Goal: Check status

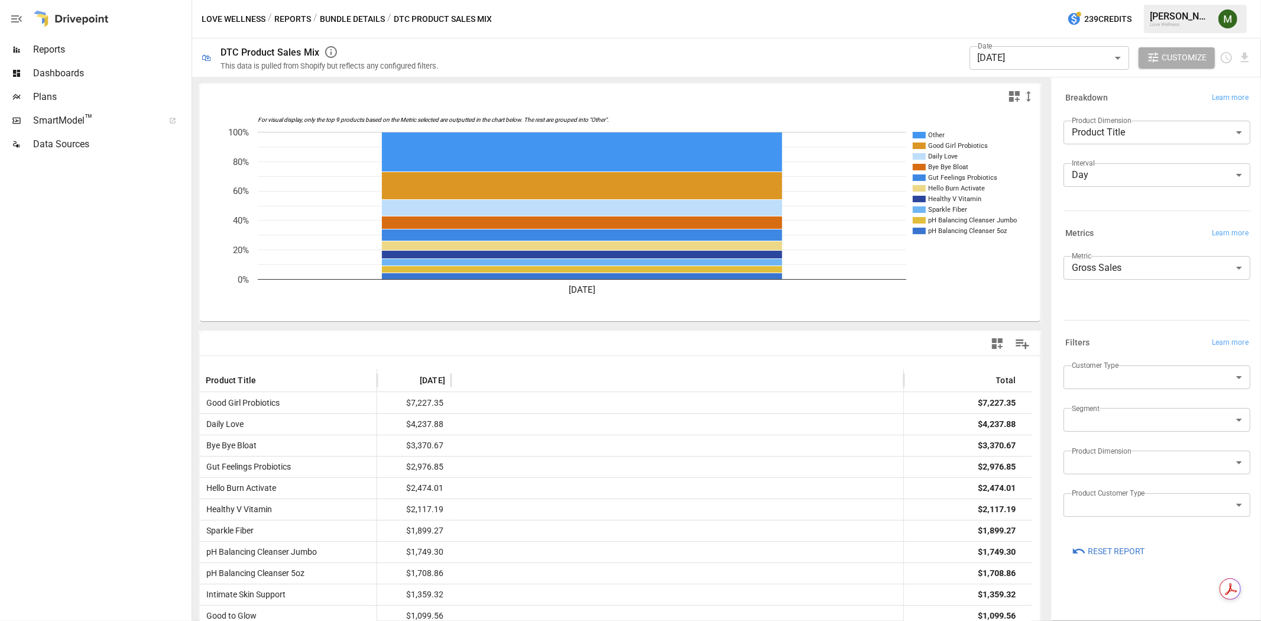
click at [1052, 0] on body "Reports Dashboards Plans SmartModel ™ Data Sources Love Wellness / Reports / Bu…" at bounding box center [630, 0] width 1261 height 0
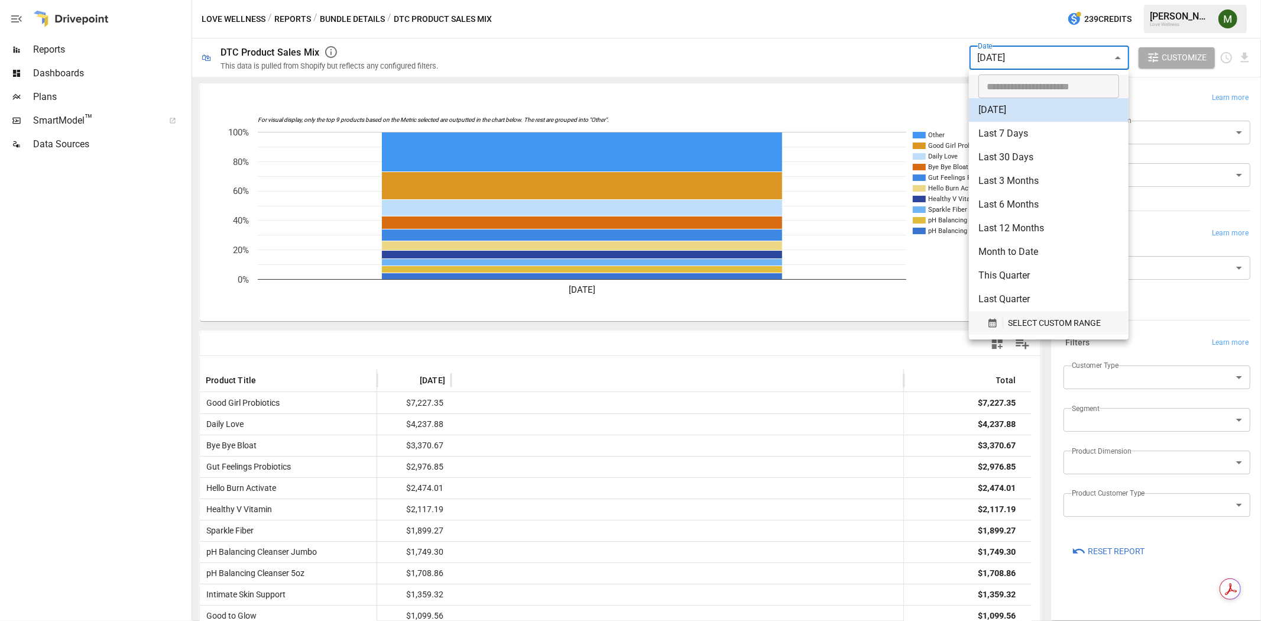
click at [988, 322] on icon "button" at bounding box center [993, 323] width 11 height 11
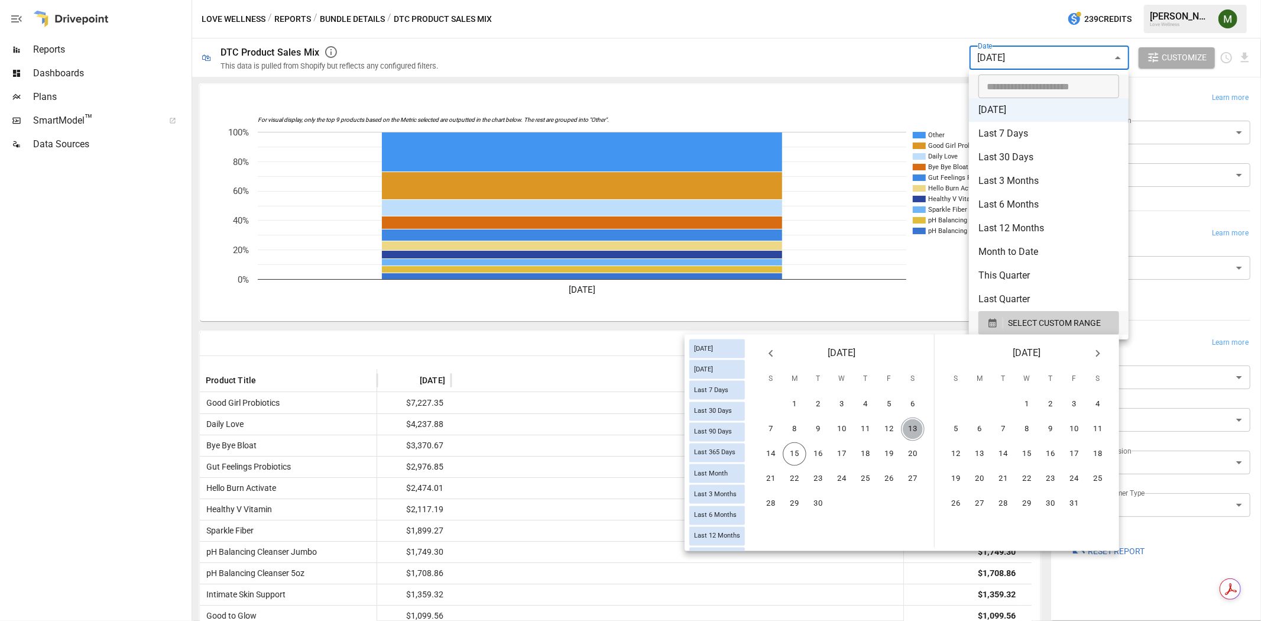
click at [905, 426] on button "13" at bounding box center [913, 430] width 24 height 24
click at [915, 427] on button "13" at bounding box center [913, 430] width 24 height 24
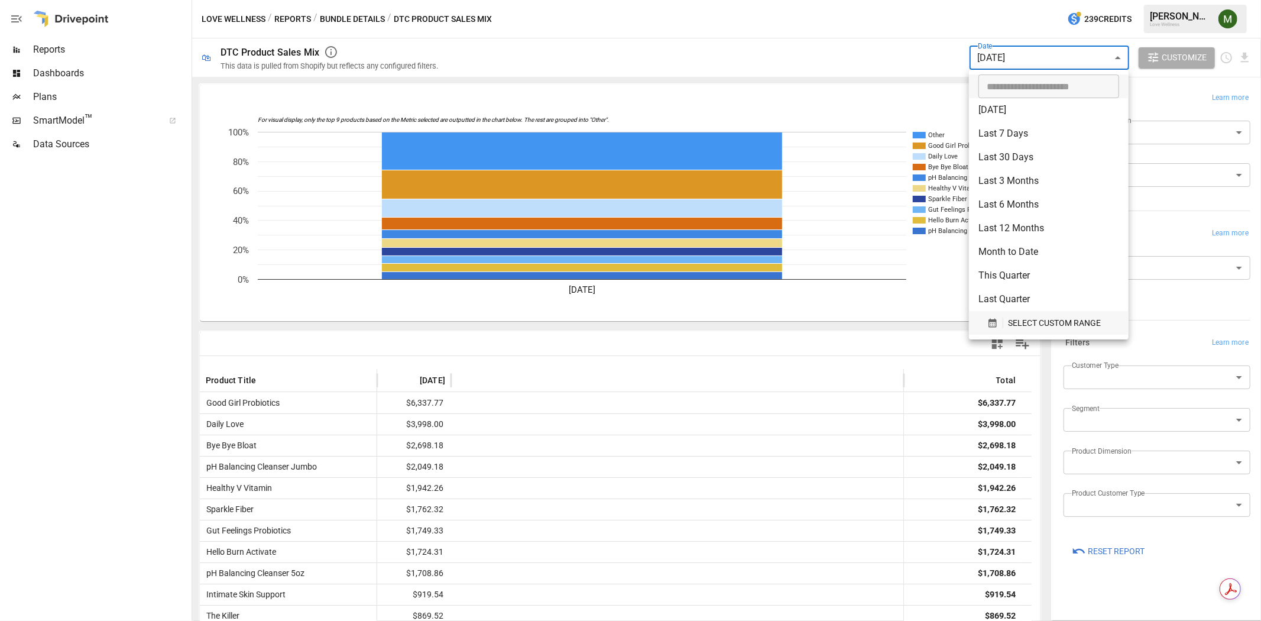
click at [988, 320] on icon "button" at bounding box center [993, 323] width 11 height 11
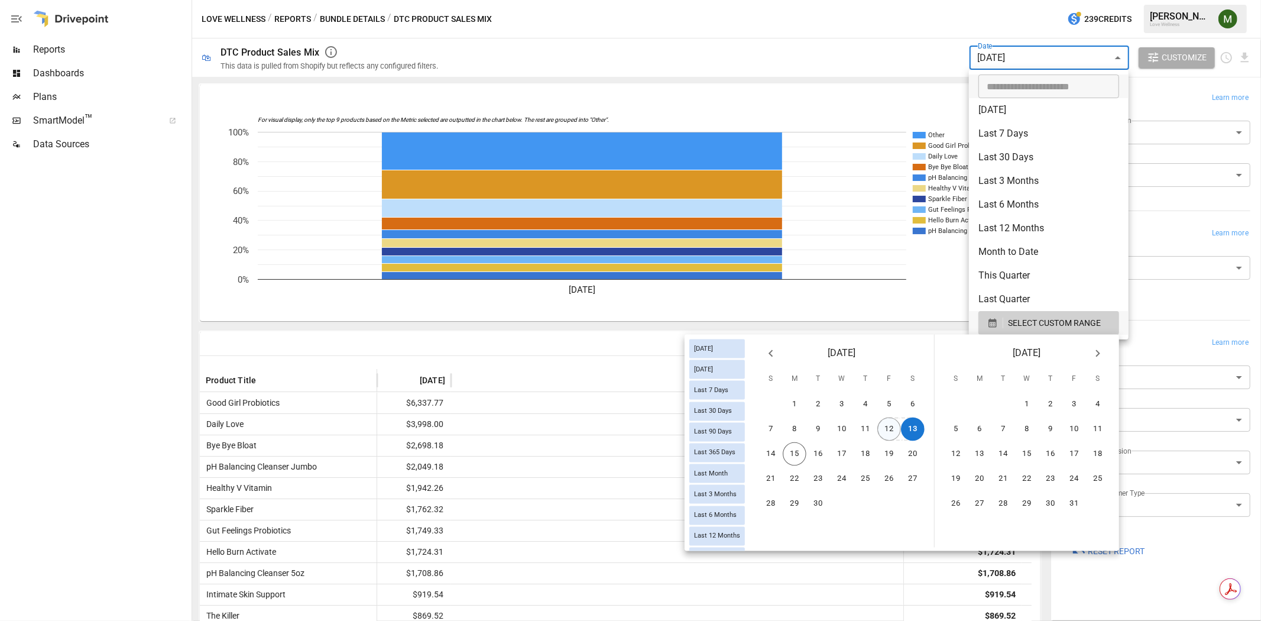
click at [880, 428] on button "12" at bounding box center [890, 430] width 24 height 24
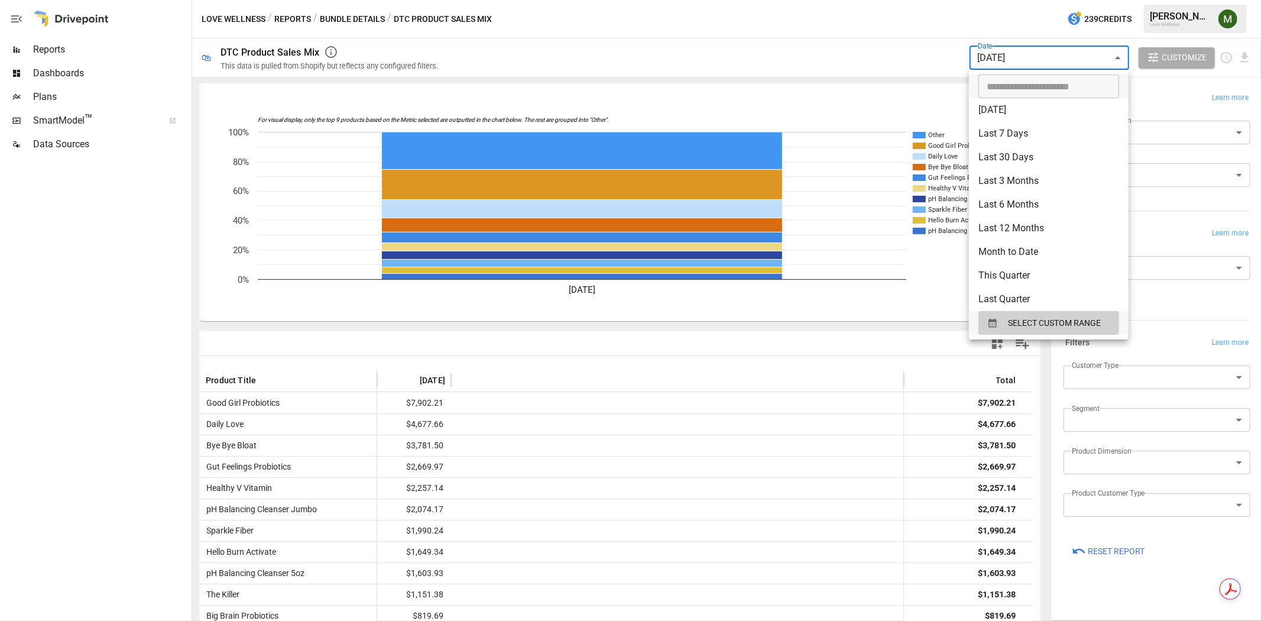
click at [1006, 119] on li "[DATE]" at bounding box center [1049, 110] width 160 height 24
type input "*********"
